Goal: Task Accomplishment & Management: Manage account settings

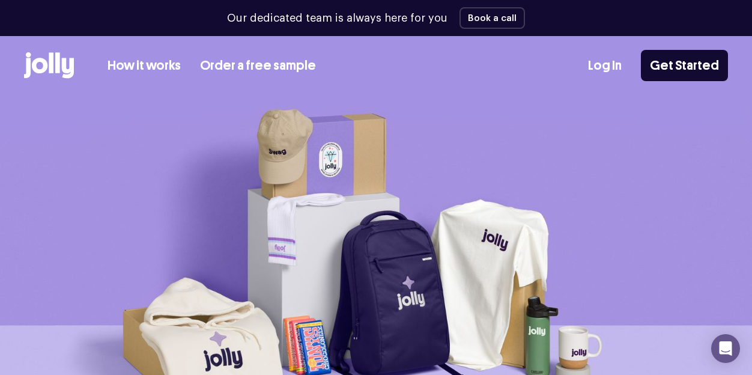
click at [83, 86] on div "How it works Order a free sample Log In Get Started" at bounding box center [376, 65] width 704 height 59
click at [611, 70] on link "Log In" at bounding box center [605, 66] width 34 height 20
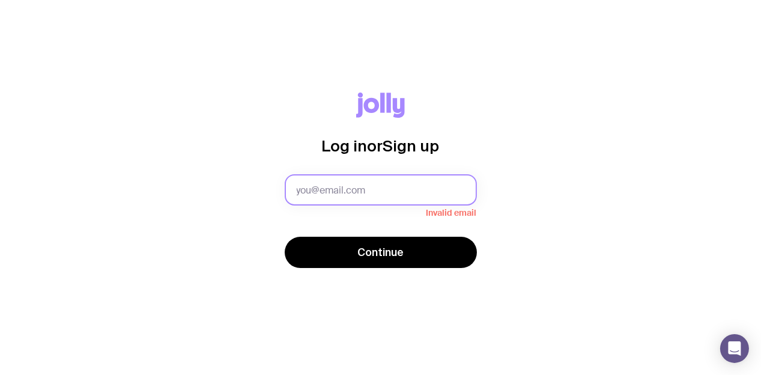
click at [306, 193] on input "text" at bounding box center [381, 189] width 192 height 31
paste input "[EMAIL_ADDRESS][DOMAIN_NAME]"
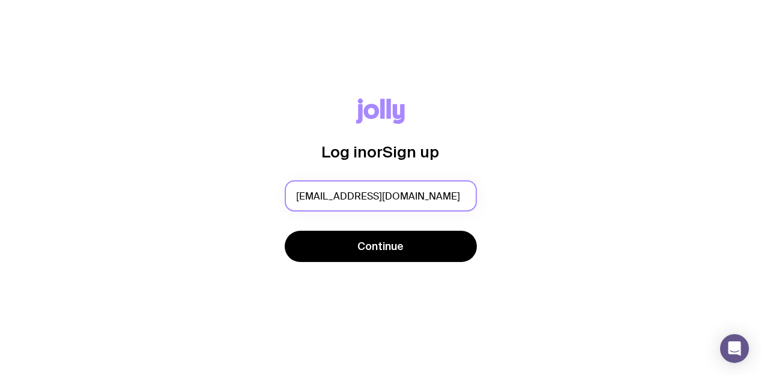
type input "peopleops@sprintlaw.com.au"
click at [224, 149] on div "Log in or Sign up peopleops@sprintlaw.com.au Continue" at bounding box center [380, 187] width 703 height 178
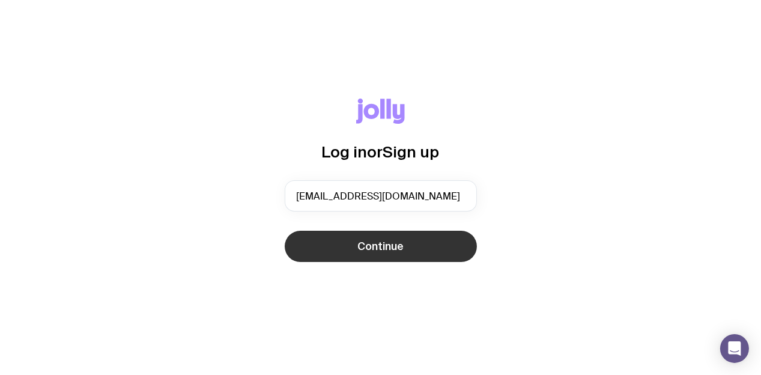
click at [374, 250] on span "Continue" at bounding box center [380, 246] width 46 height 14
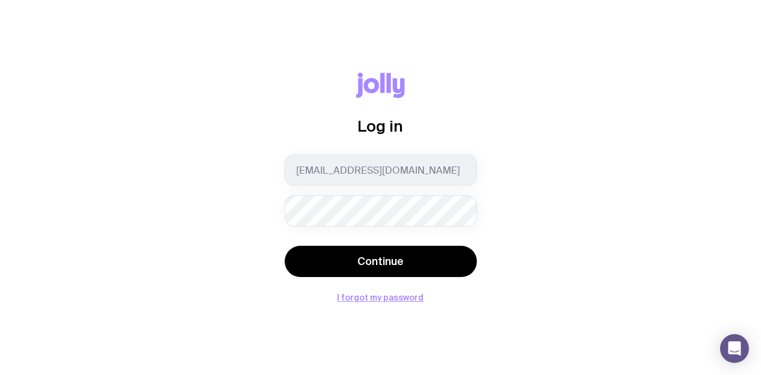
click at [181, 172] on div "Log in peopleops@sprintlaw.com.au Continue I forgot my password" at bounding box center [380, 187] width 703 height 229
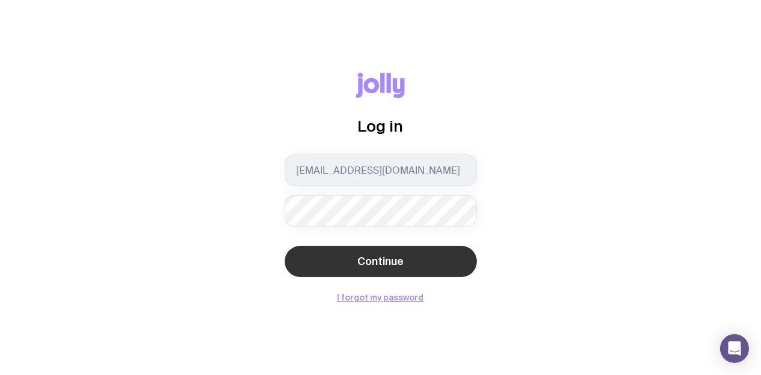
click at [384, 259] on span "Continue" at bounding box center [380, 261] width 46 height 14
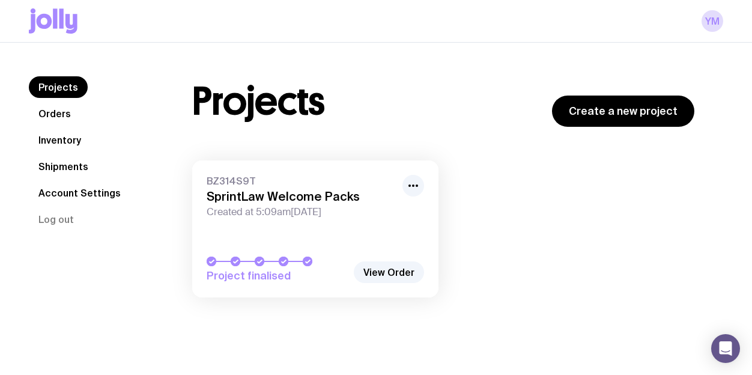
click at [62, 110] on link "Orders" at bounding box center [55, 114] width 52 height 22
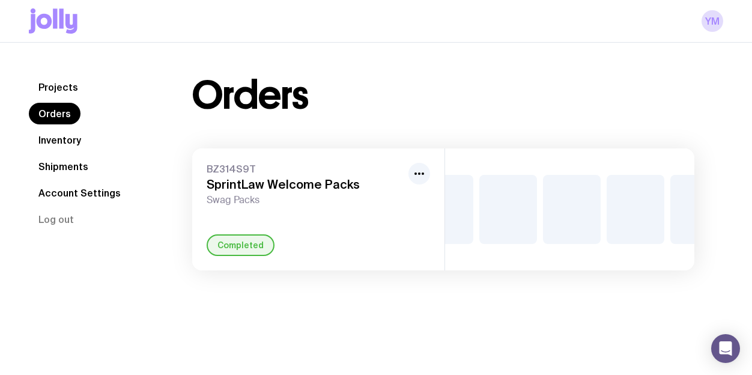
scroll to position [0, 283]
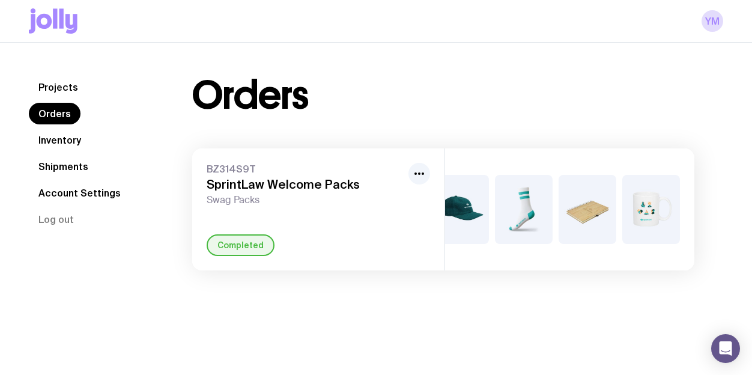
click at [62, 156] on link "Shipments" at bounding box center [63, 167] width 69 height 22
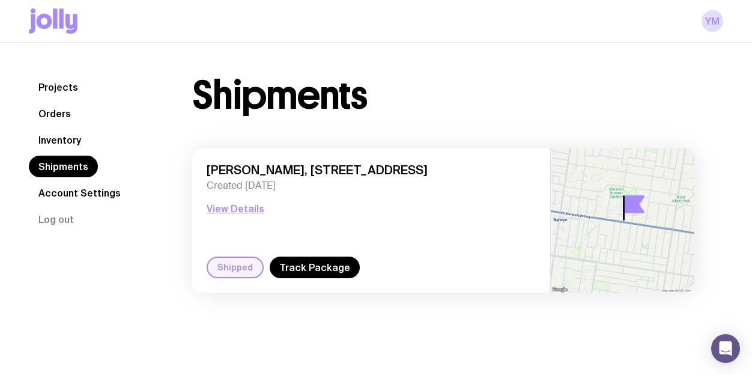
click at [55, 76] on nav "Projects Orders Inventory Shipments Account Settings Log out" at bounding box center [96, 153] width 134 height 154
click at [65, 92] on link "Projects" at bounding box center [58, 87] width 59 height 22
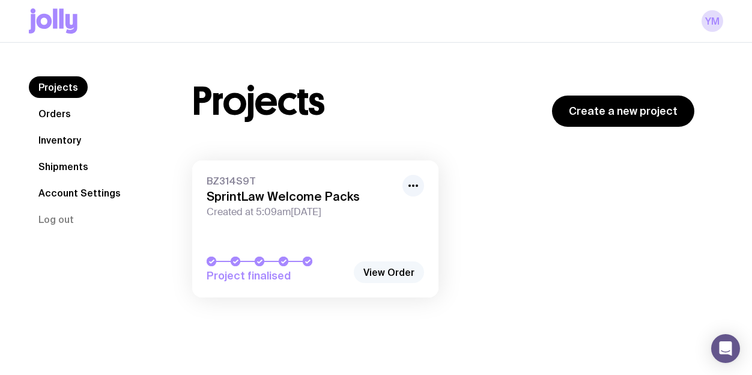
click at [399, 269] on link "View Order" at bounding box center [389, 272] width 70 height 22
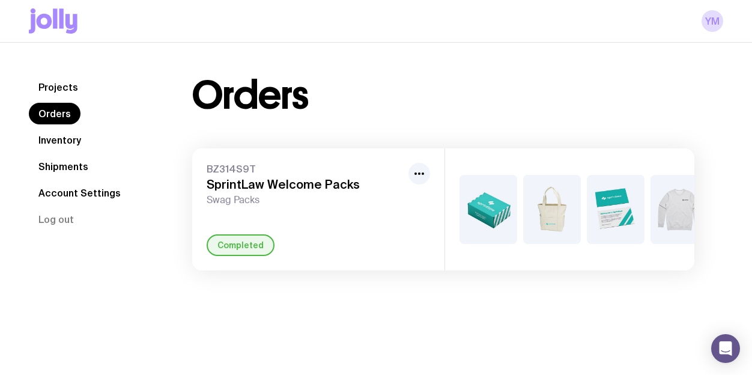
click at [71, 88] on link "Projects" at bounding box center [58, 87] width 59 height 22
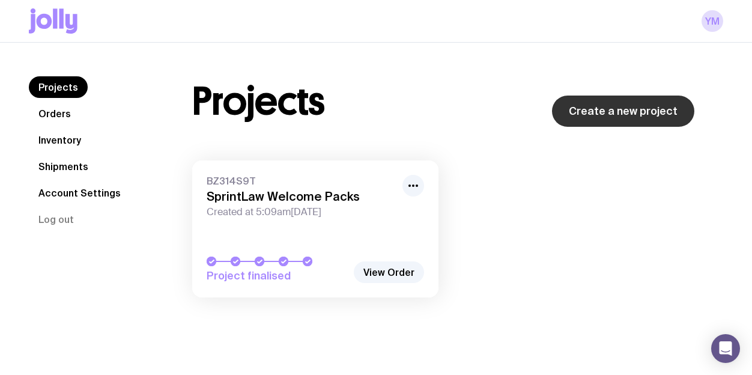
click at [624, 101] on link "Create a new project" at bounding box center [623, 110] width 142 height 31
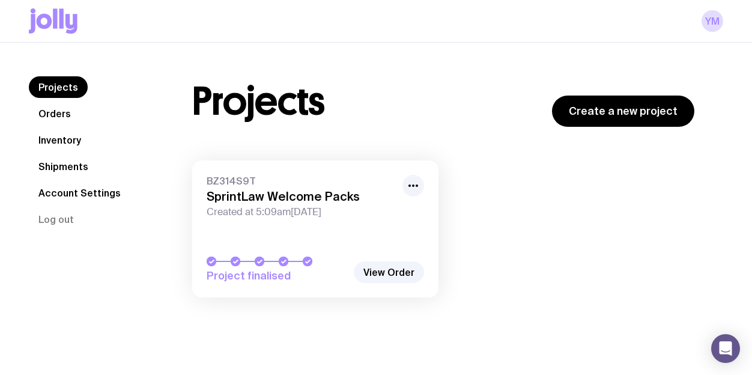
click at [124, 261] on div "Projects Orders Inventory Shipments Account Settings Log out" at bounding box center [96, 178] width 134 height 204
click at [53, 118] on link "Orders" at bounding box center [55, 114] width 52 height 22
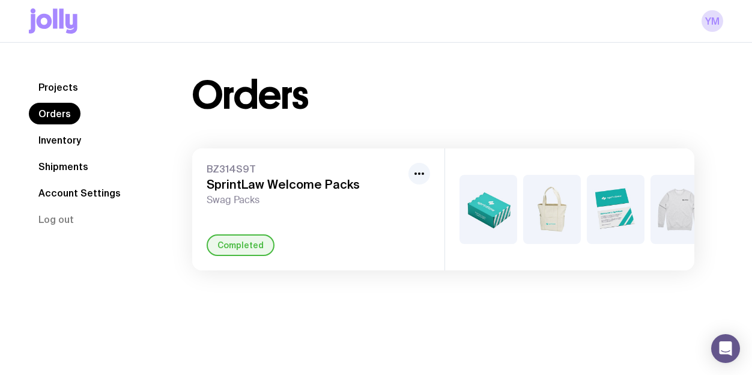
click at [475, 112] on div "Orders" at bounding box center [443, 95] width 502 height 38
click at [720, 22] on link "YM" at bounding box center [712, 21] width 22 height 22
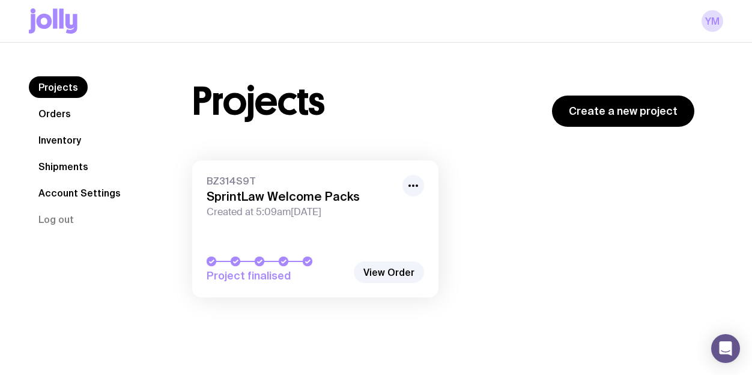
click at [62, 169] on link "Shipments" at bounding box center [63, 167] width 69 height 22
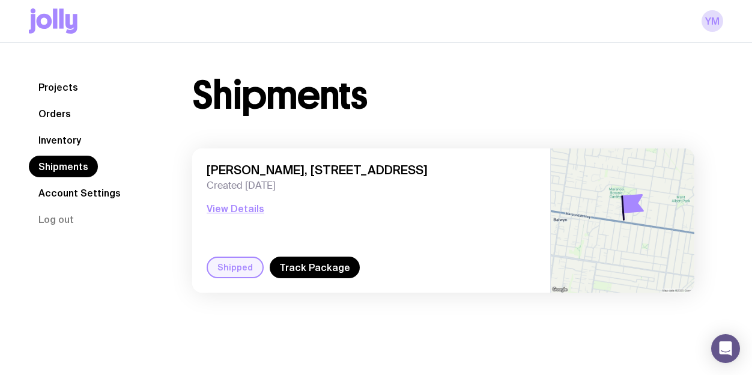
click at [61, 144] on link "Inventory" at bounding box center [60, 140] width 62 height 22
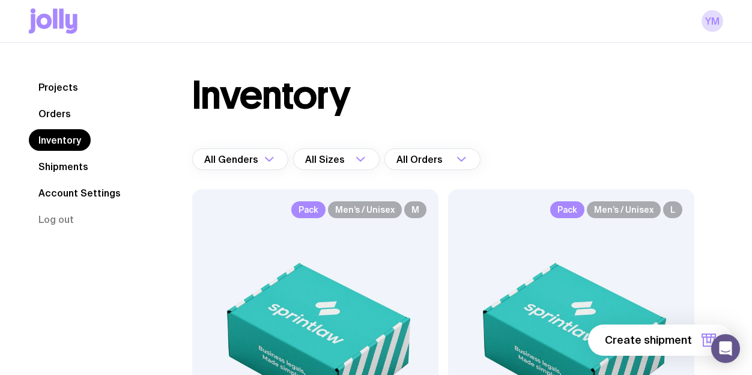
click at [55, 106] on link "Orders" at bounding box center [55, 114] width 52 height 22
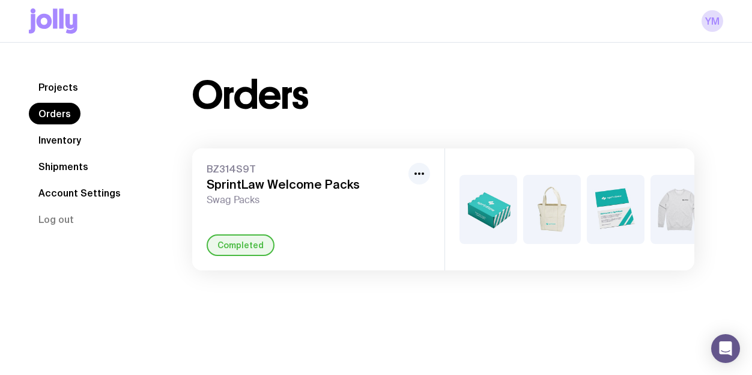
click at [145, 255] on div "Projects Orders Inventory Shipments Account Settings Log out Projects Orders In…" at bounding box center [376, 173] width 694 height 194
